Goal: Task Accomplishment & Management: Manage account settings

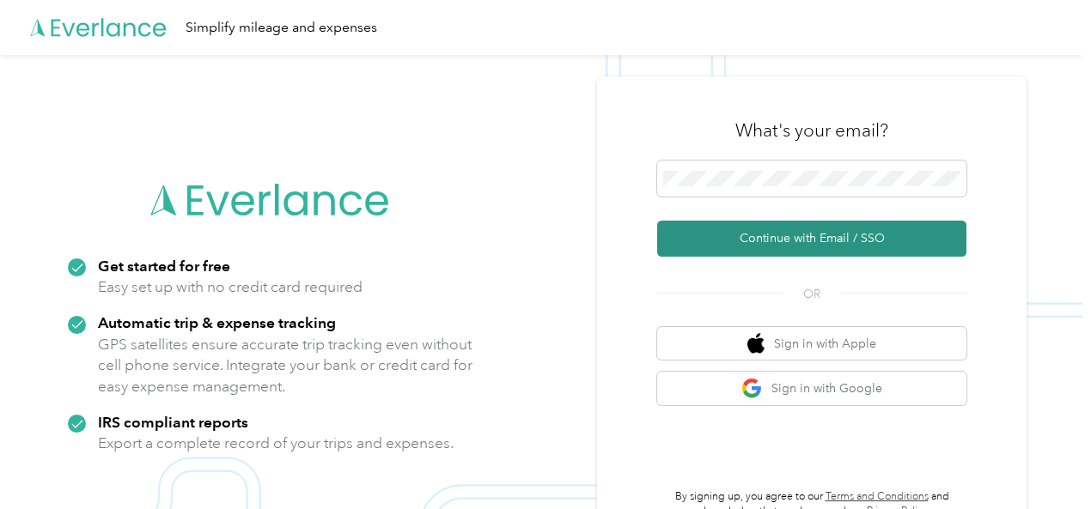
click at [833, 232] on button "Continue with Email / SSO" at bounding box center [811, 239] width 309 height 36
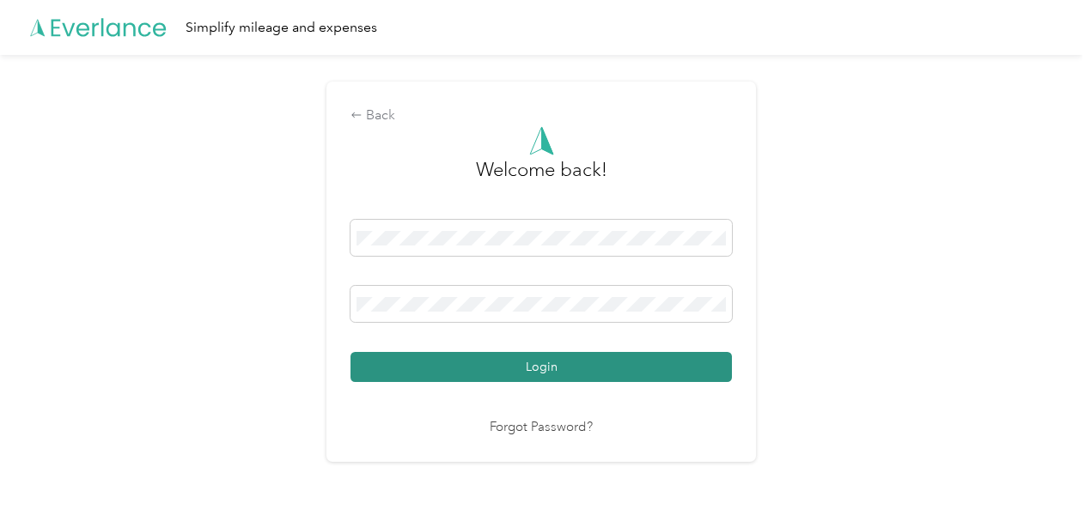
click at [548, 368] on button "Login" at bounding box center [540, 367] width 381 height 30
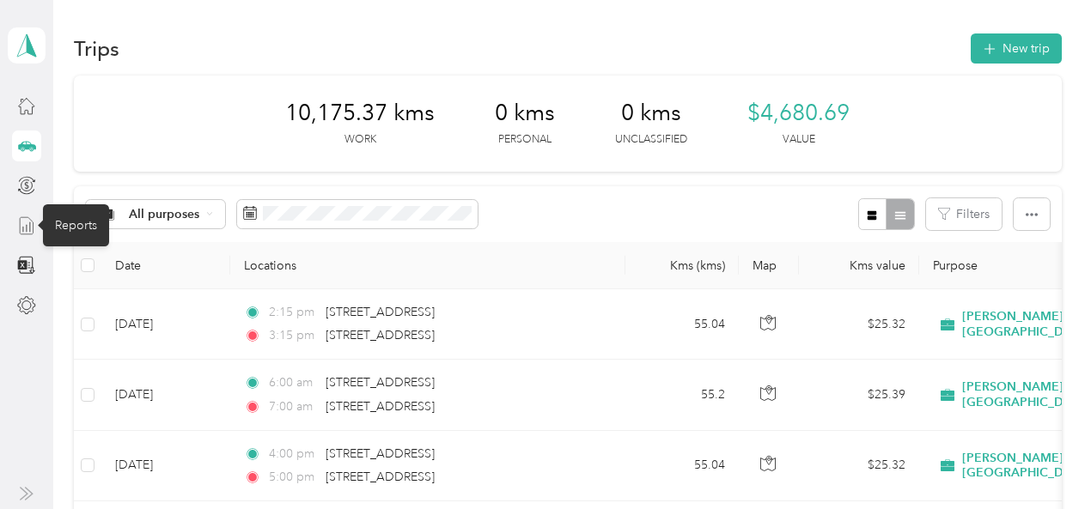
click at [21, 228] on icon at bounding box center [26, 225] width 19 height 19
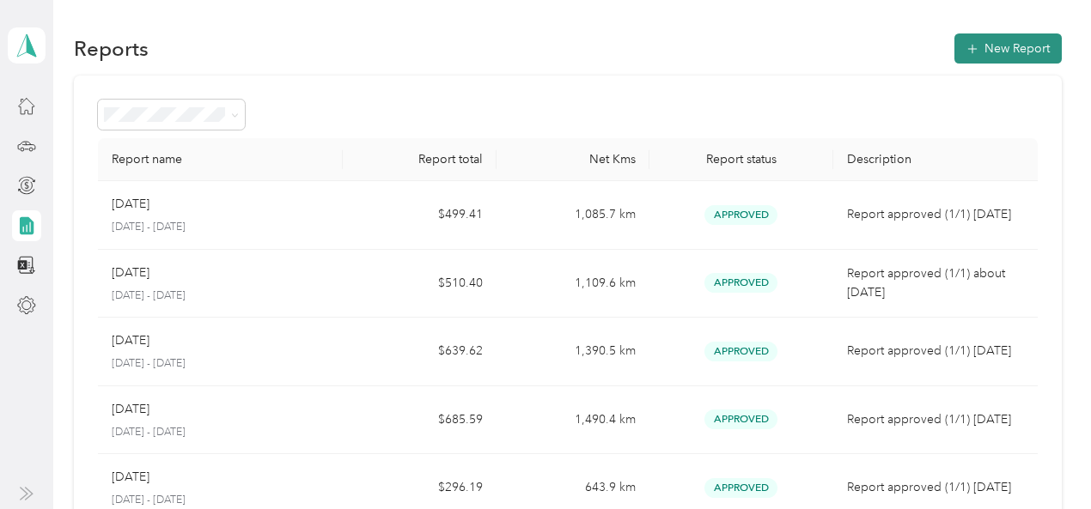
click at [1012, 46] on button "New Report" at bounding box center [1007, 48] width 107 height 30
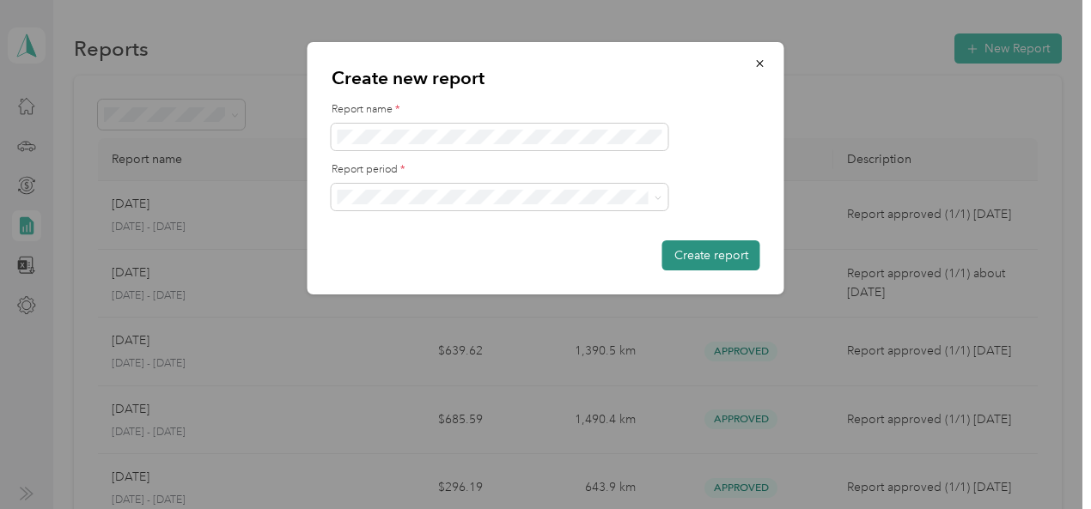
click at [696, 248] on button "Create report" at bounding box center [711, 255] width 98 height 30
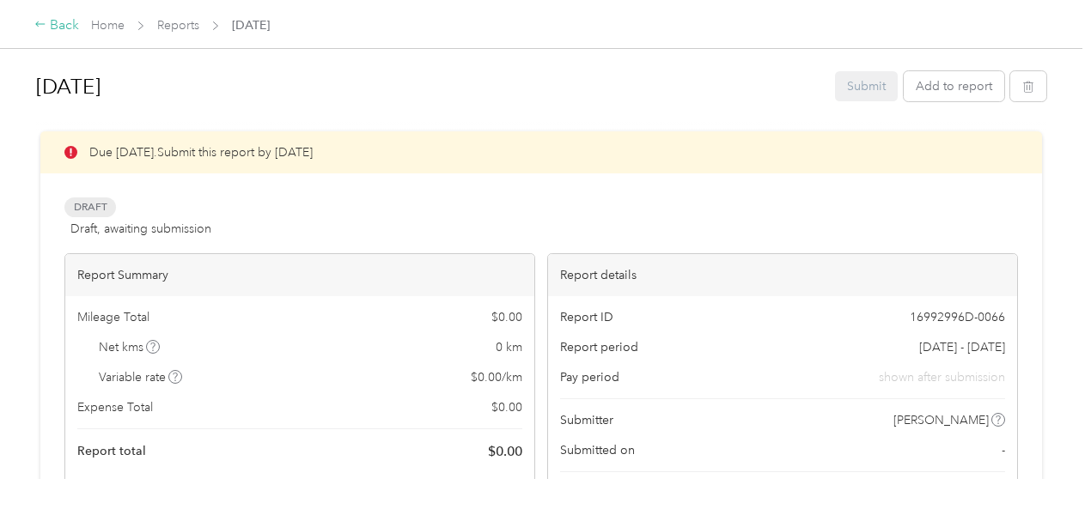
click at [64, 19] on div "Back" at bounding box center [56, 25] width 45 height 21
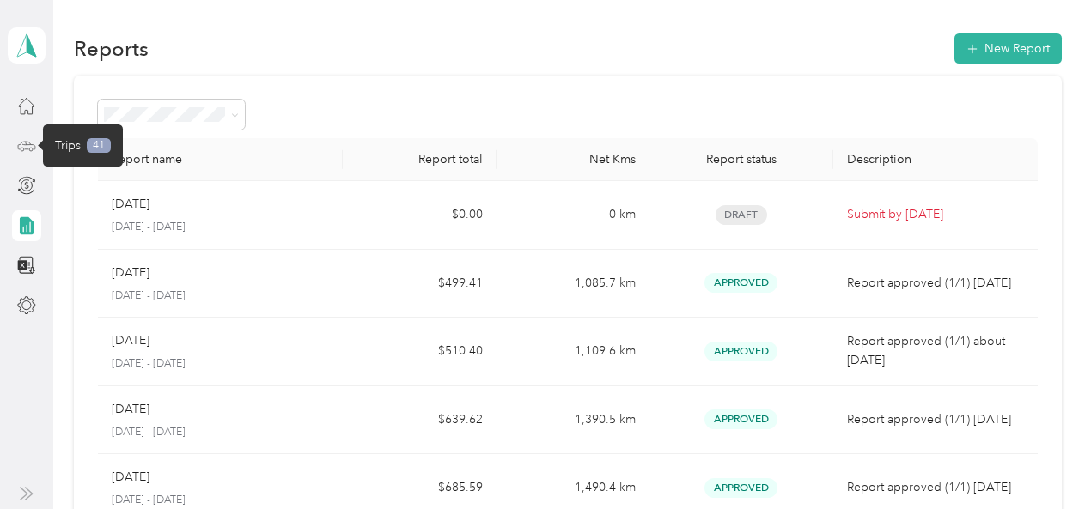
click at [24, 145] on icon at bounding box center [26, 146] width 19 height 19
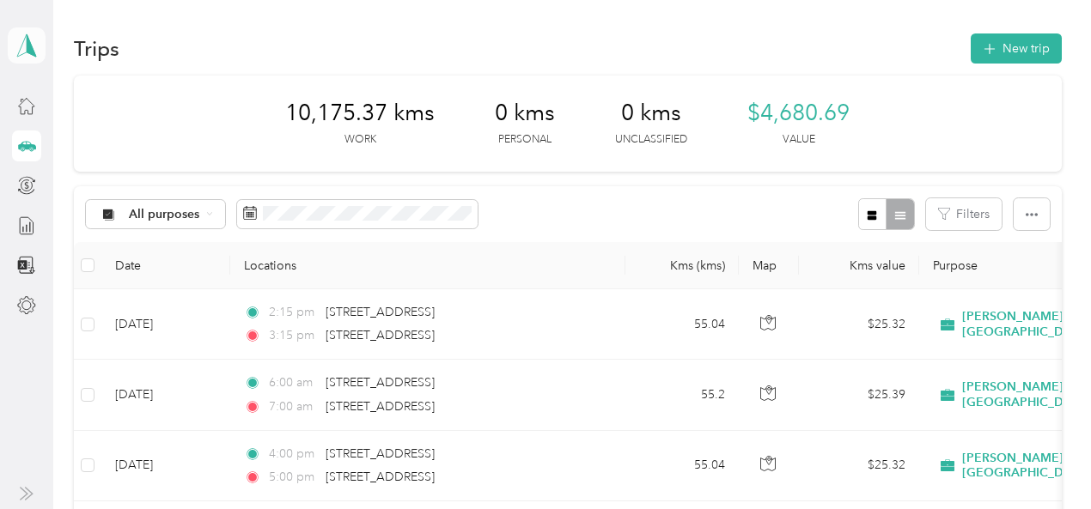
click at [32, 45] on icon at bounding box center [27, 45] width 26 height 24
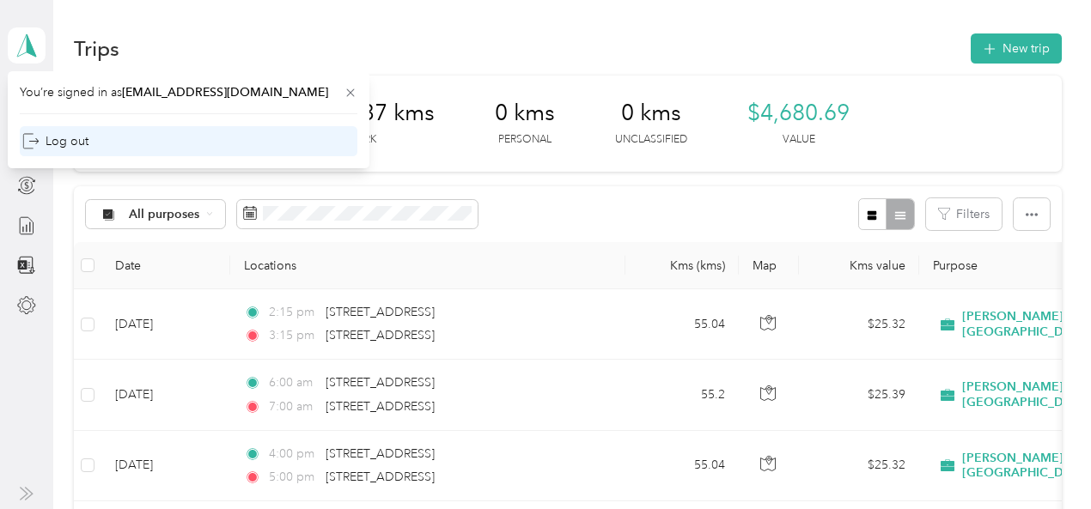
click at [40, 142] on div "Log out" at bounding box center [55, 141] width 66 height 18
